Goal: Information Seeking & Learning: Learn about a topic

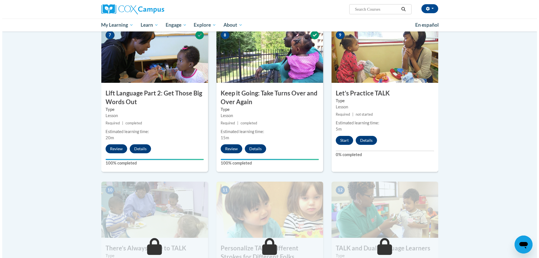
scroll to position [449, 0]
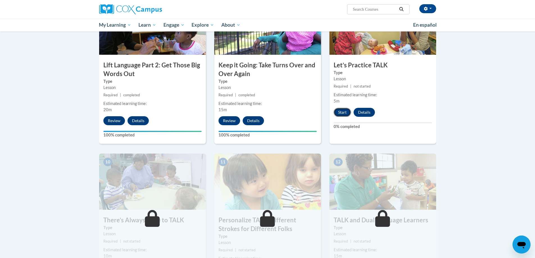
click at [345, 113] on button "Start" at bounding box center [342, 112] width 17 height 9
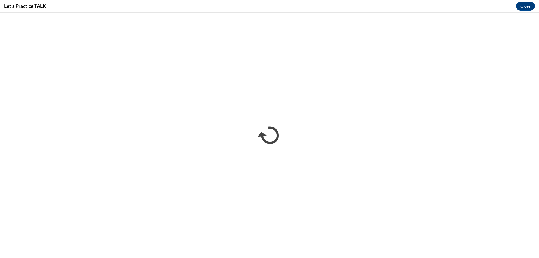
scroll to position [0, 0]
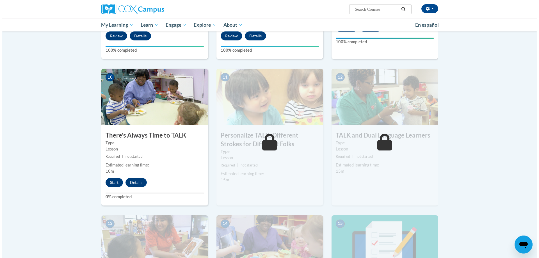
scroll to position [522, 0]
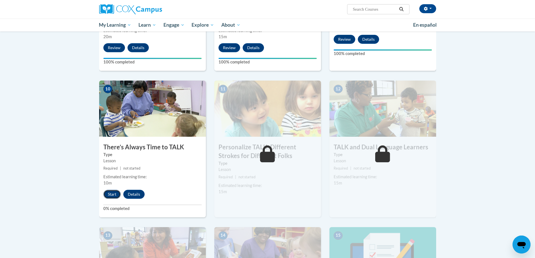
click at [116, 196] on button "Start" at bounding box center [111, 194] width 17 height 9
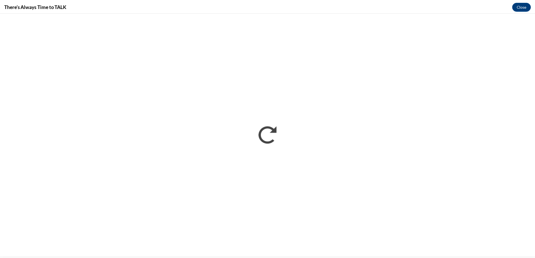
scroll to position [0, 0]
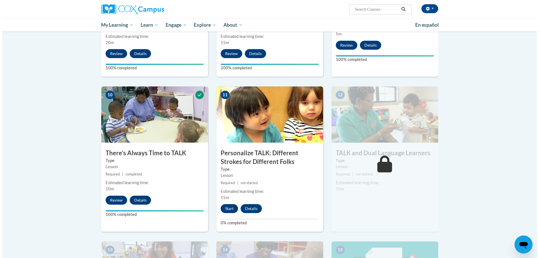
scroll to position [534, 0]
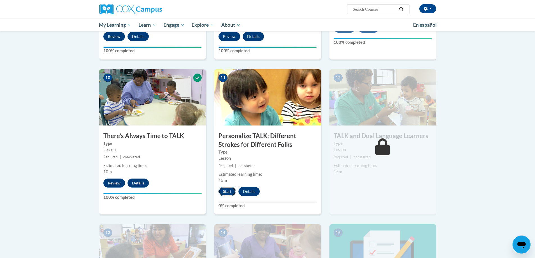
click at [232, 189] on button "Start" at bounding box center [227, 191] width 17 height 9
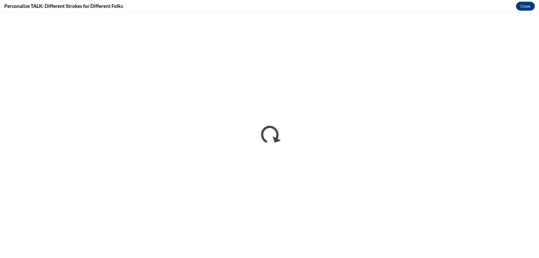
scroll to position [0, 0]
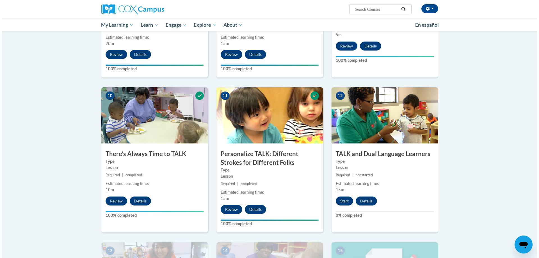
scroll to position [590, 0]
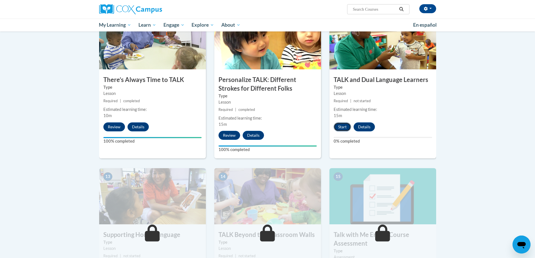
click at [344, 130] on button "Start" at bounding box center [342, 126] width 17 height 9
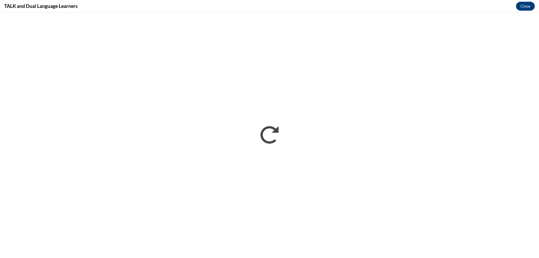
scroll to position [0, 0]
